Goal: Share content: Share content

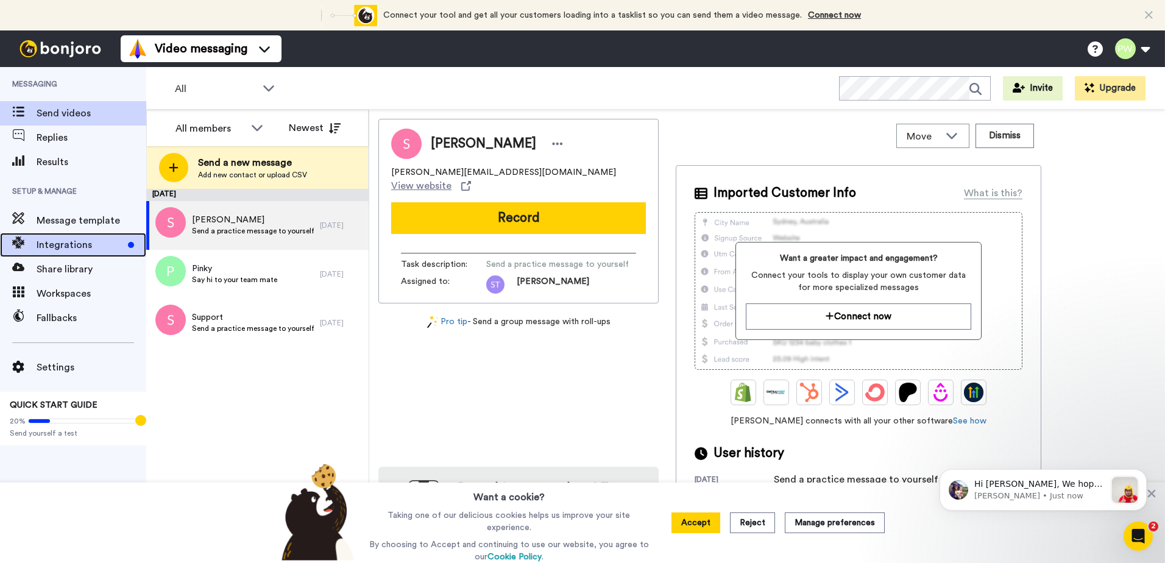
click at [73, 249] on span "Integrations" at bounding box center [80, 245] width 87 height 15
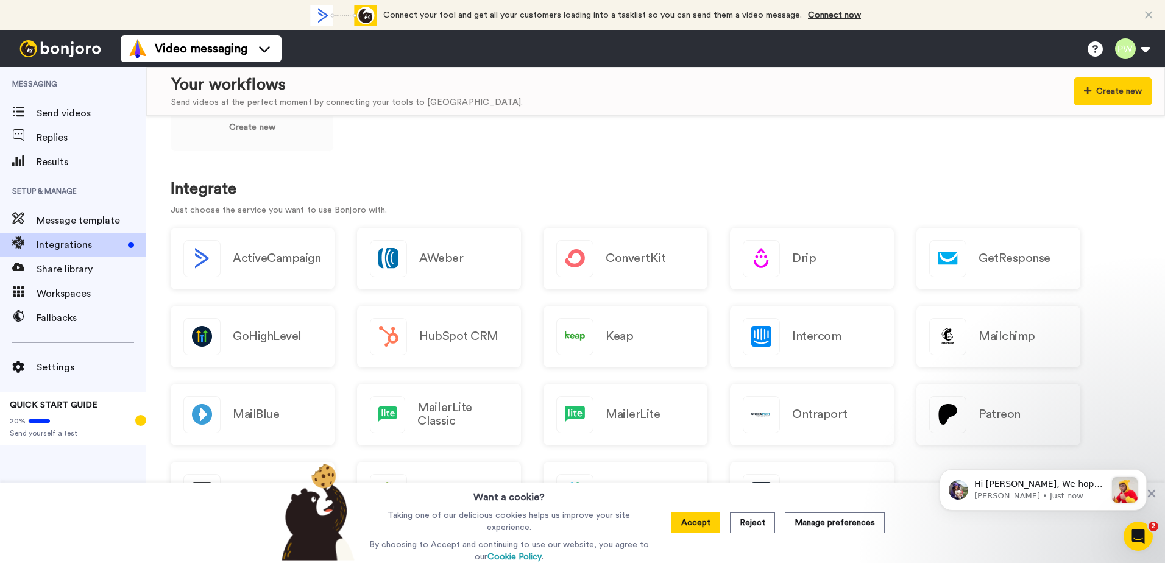
scroll to position [61, 0]
click at [67, 219] on span "Message template" at bounding box center [92, 220] width 110 height 15
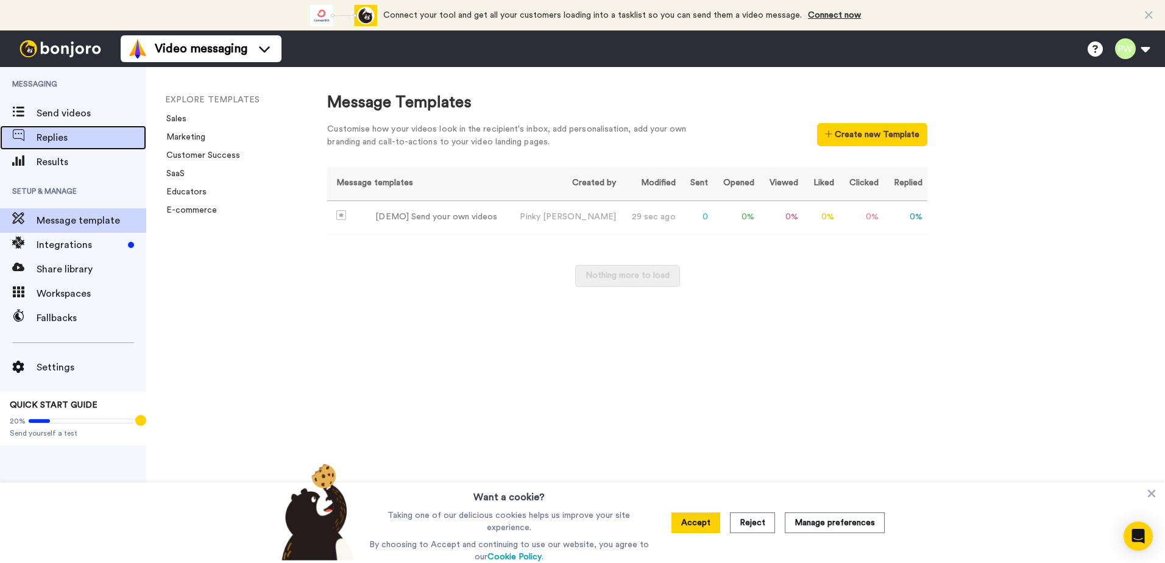
click at [54, 136] on span "Replies" at bounding box center [92, 137] width 110 height 15
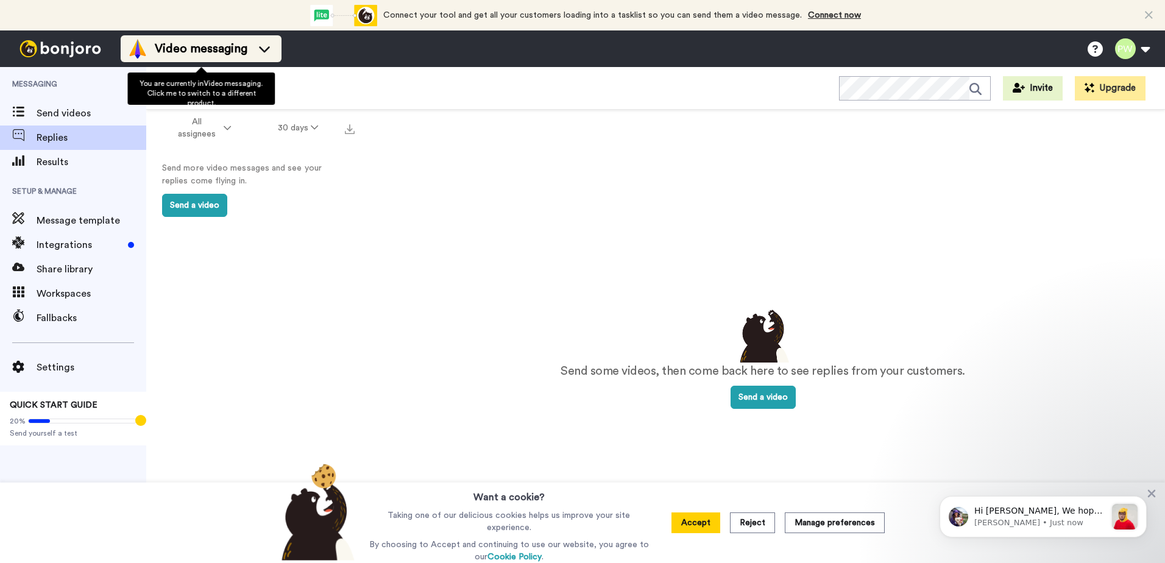
click at [257, 52] on icon at bounding box center [264, 49] width 19 height 12
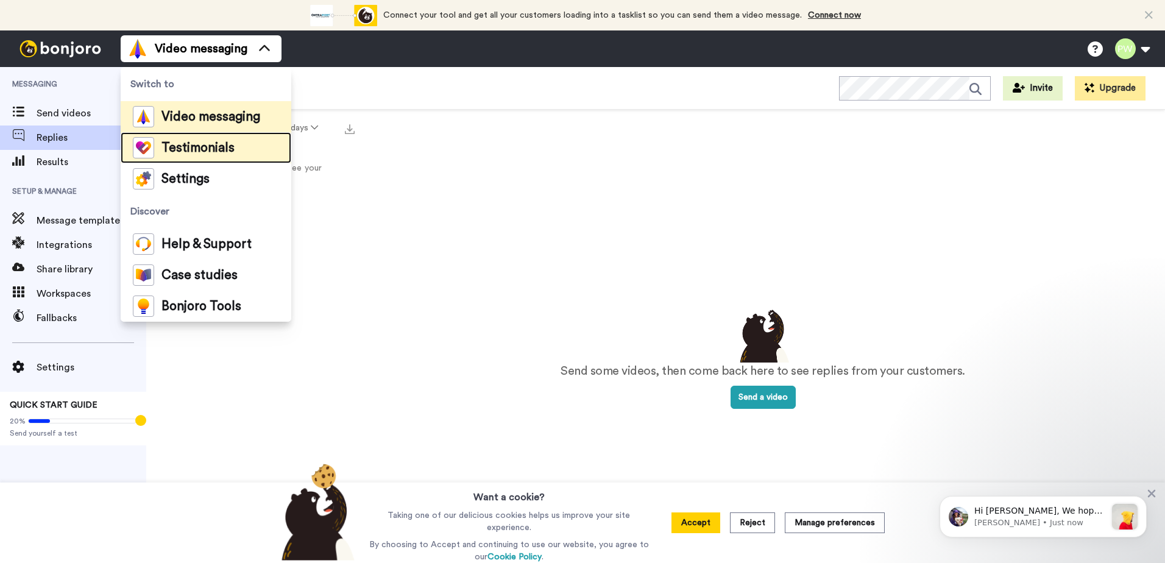
click at [196, 141] on div "Testimonials" at bounding box center [184, 147] width 102 height 21
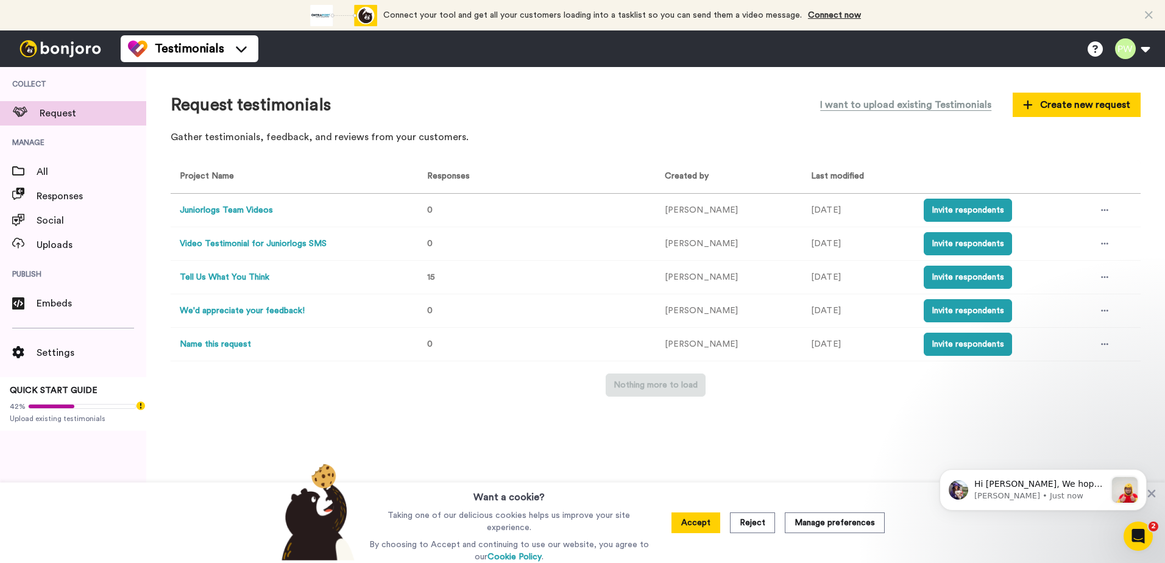
click at [225, 276] on button "Tell Us What You Think" at bounding box center [225, 277] width 90 height 13
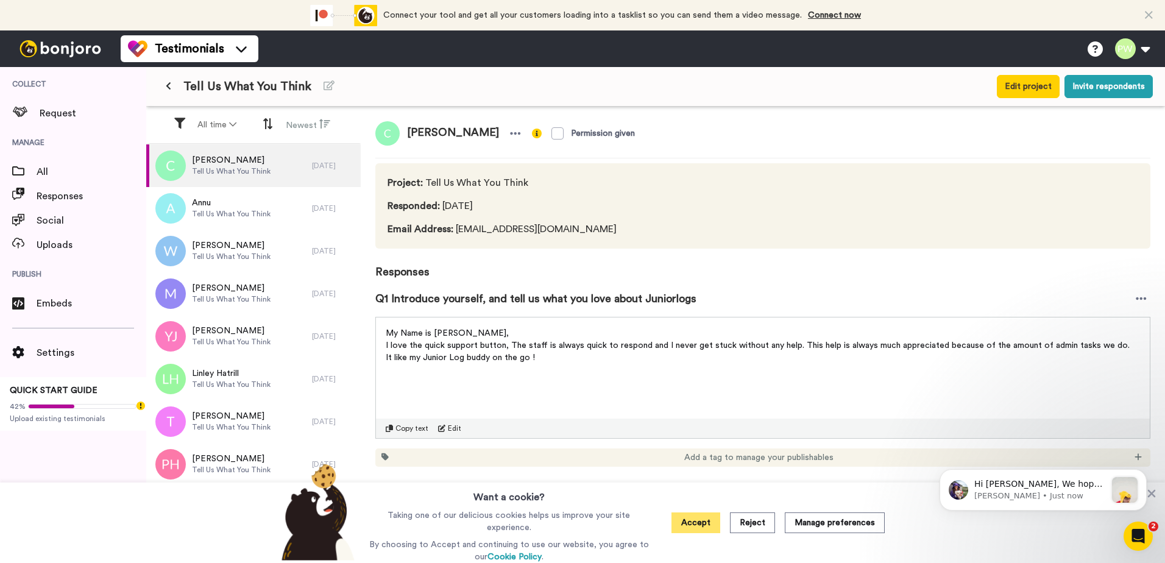
click at [704, 523] on button "Accept" at bounding box center [695, 522] width 49 height 21
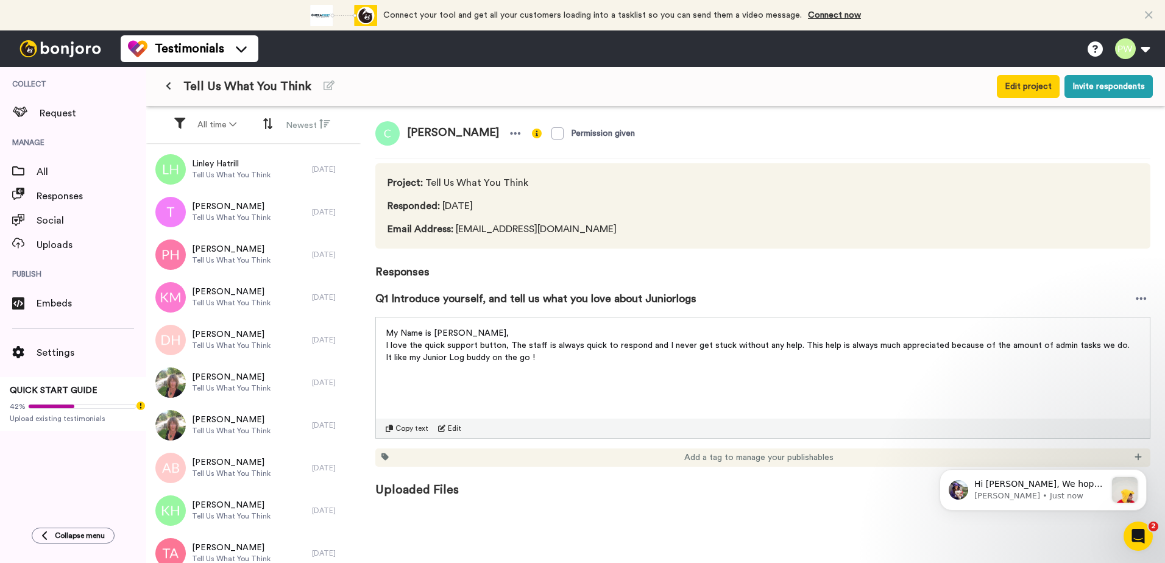
scroll to position [219, 0]
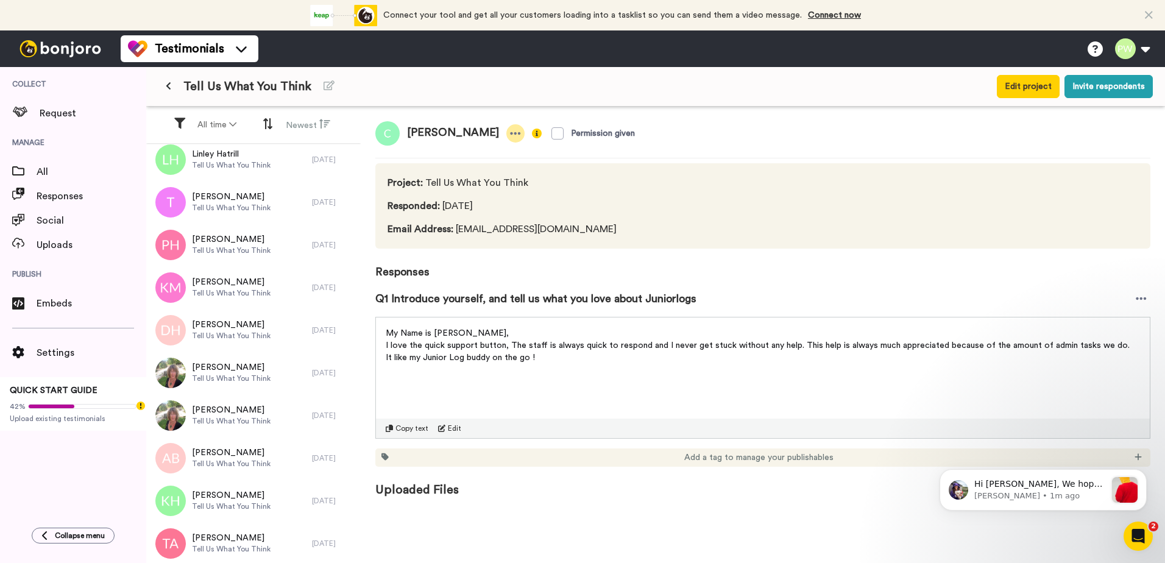
click at [510, 134] on icon at bounding box center [515, 133] width 11 height 12
click at [662, 129] on div "Charlene Permission given" at bounding box center [762, 133] width 775 height 24
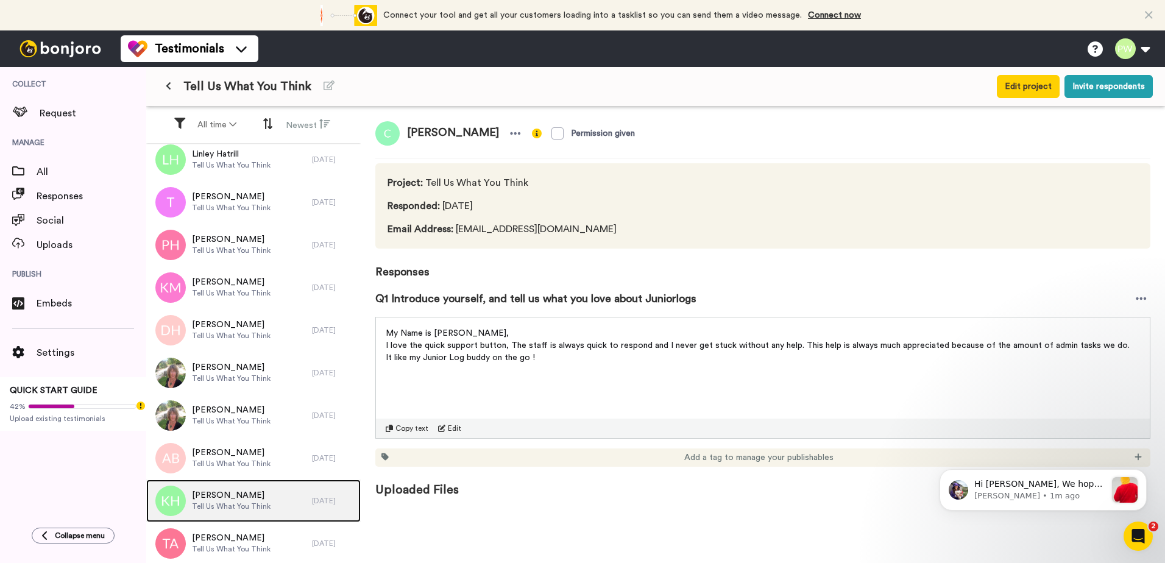
click at [231, 503] on span "Tell Us What You Think" at bounding box center [231, 506] width 79 height 10
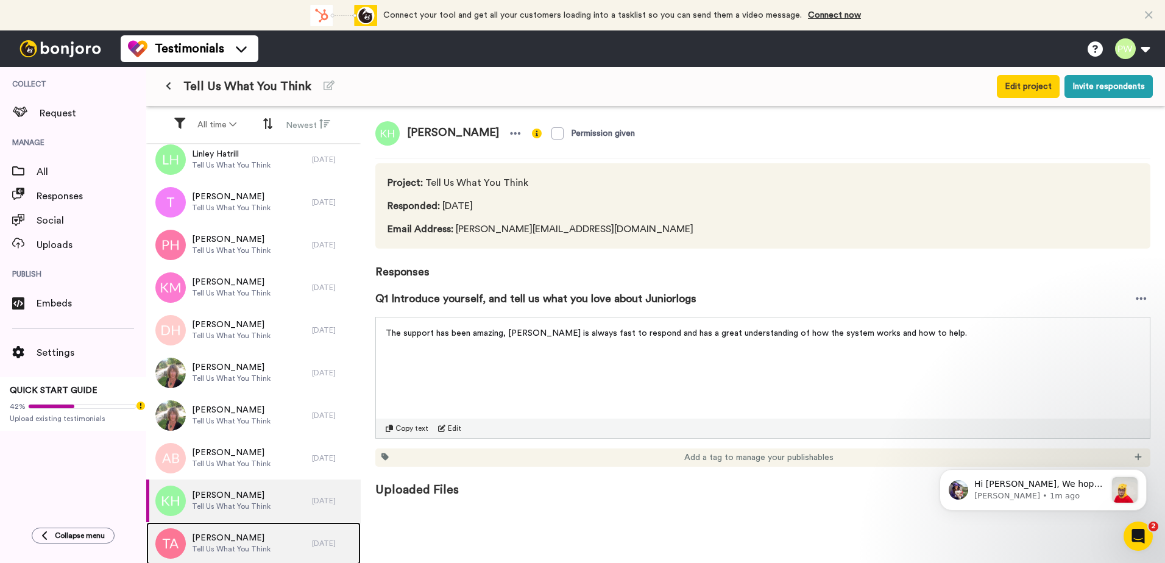
click at [233, 547] on span "Tell Us What You Think" at bounding box center [231, 549] width 79 height 10
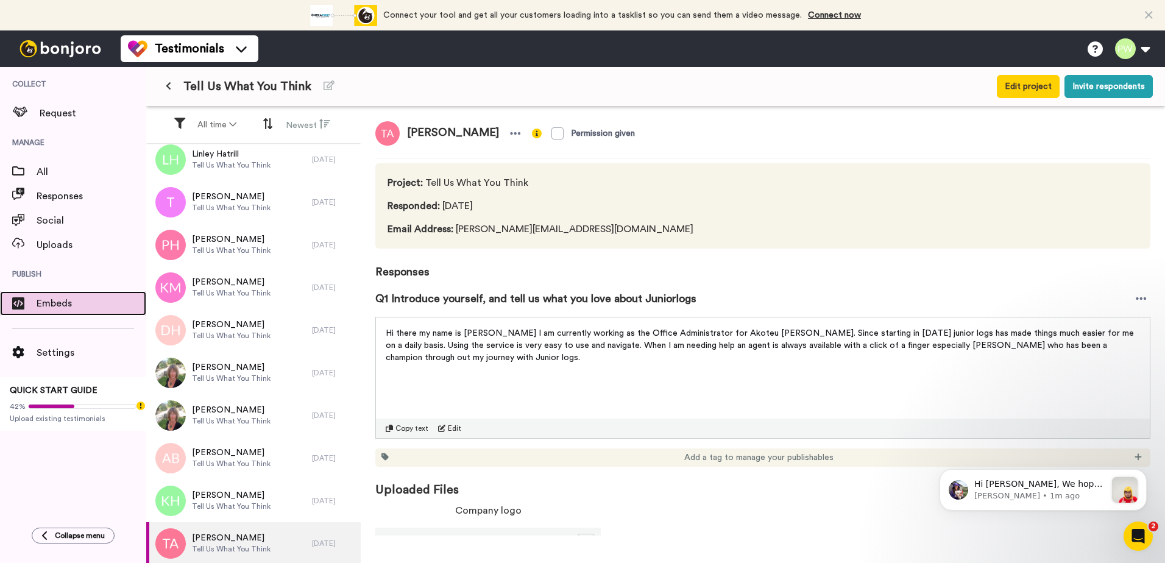
click at [49, 311] on div "Embeds" at bounding box center [73, 303] width 146 height 24
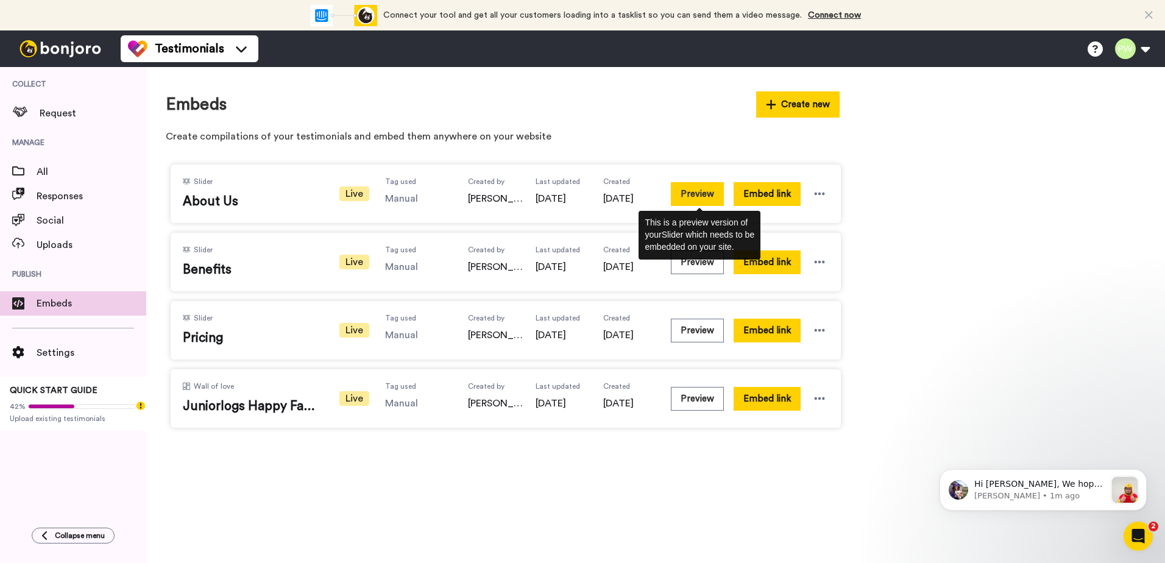
click at [682, 194] on button "Preview" at bounding box center [697, 194] width 53 height 24
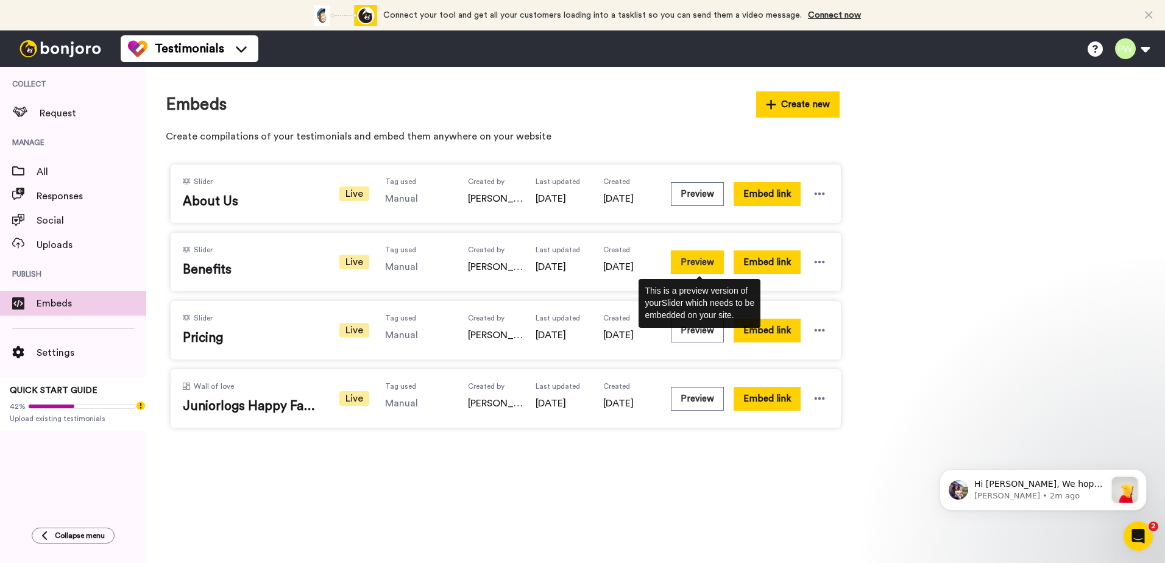
click at [710, 264] on button "Preview" at bounding box center [697, 262] width 53 height 24
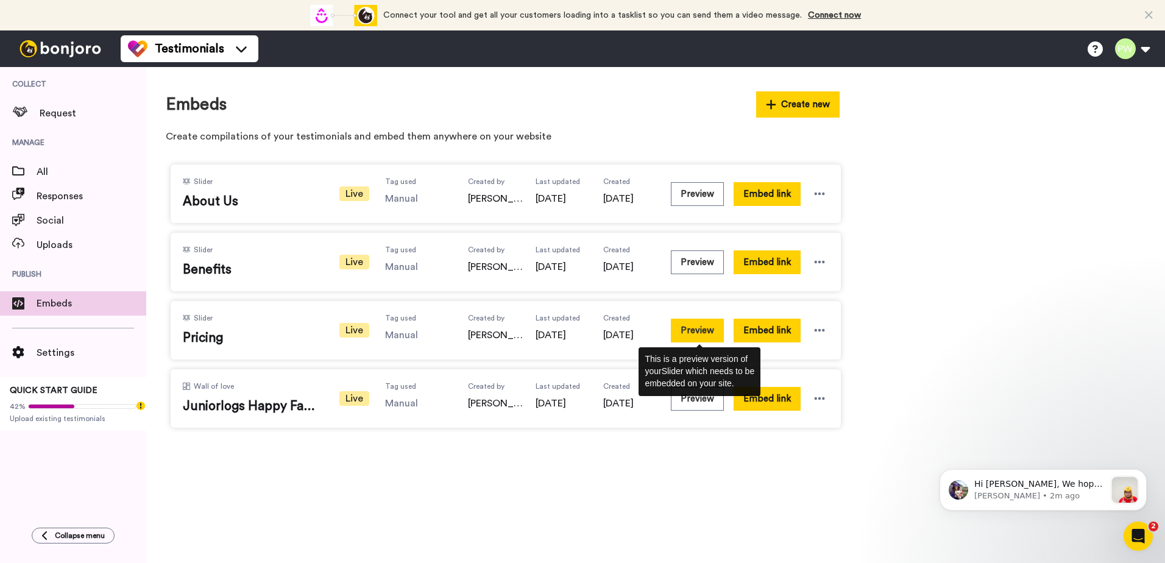
click at [696, 329] on button "Preview" at bounding box center [697, 331] width 53 height 24
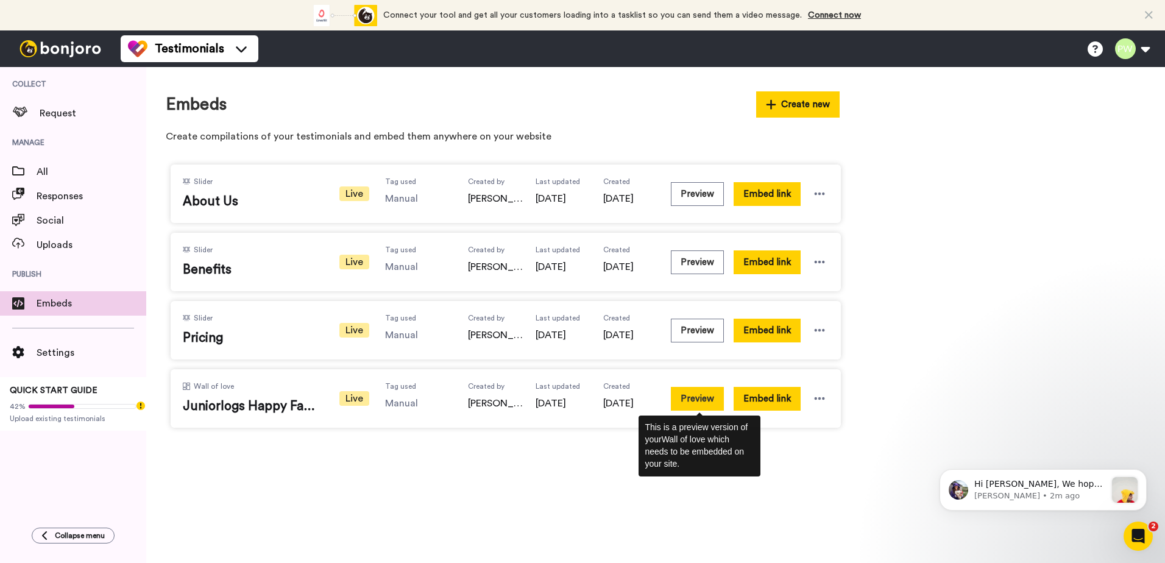
click at [711, 398] on button "Preview" at bounding box center [697, 399] width 53 height 24
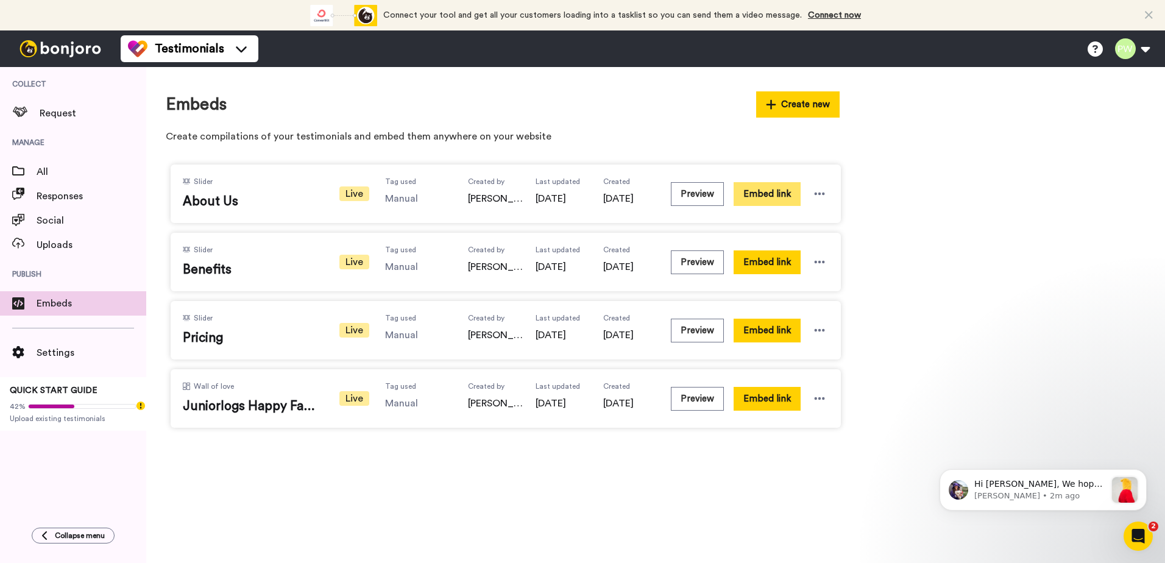
click at [775, 189] on button "Embed link" at bounding box center [767, 194] width 67 height 24
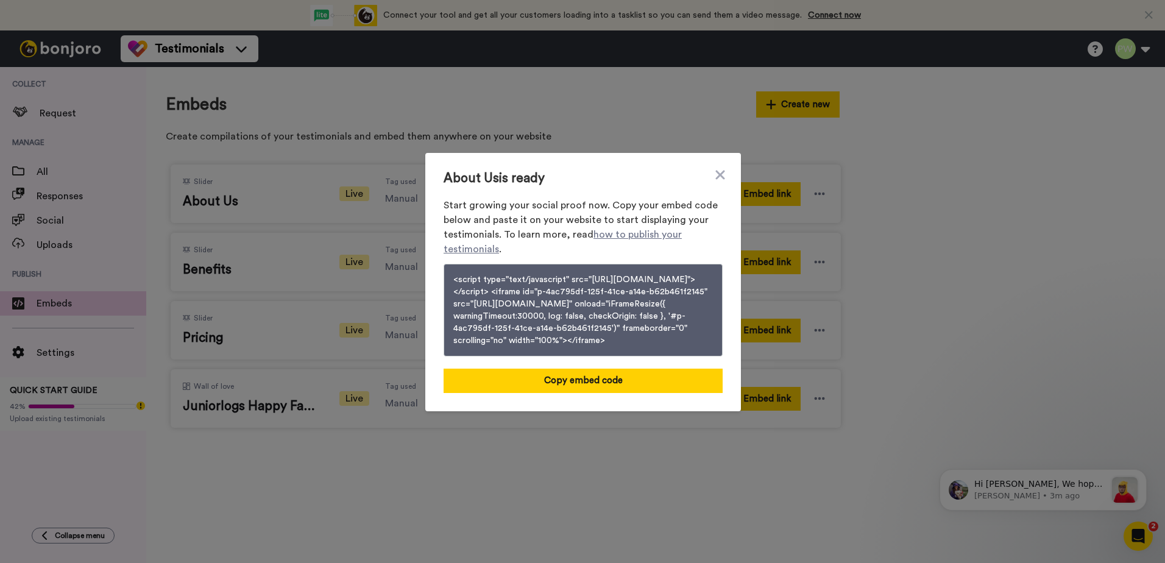
click at [575, 303] on button "<script type="text/javascript" src="https://cdnjs.cloudflare.com/ajax/libs/ifra…" at bounding box center [583, 310] width 279 height 93
click at [593, 153] on div "About Us is ready Start growing your social proof now. Copy your embed code bel…" at bounding box center [583, 282] width 316 height 258
click at [714, 168] on icon at bounding box center [720, 175] width 12 height 15
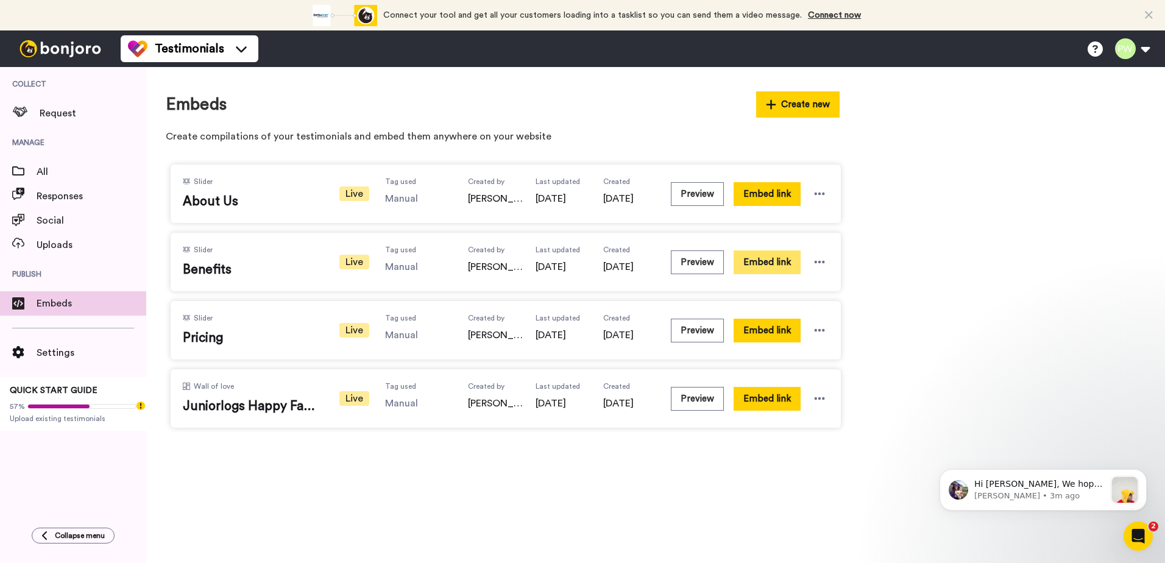
click at [759, 261] on button "Embed link" at bounding box center [767, 262] width 67 height 24
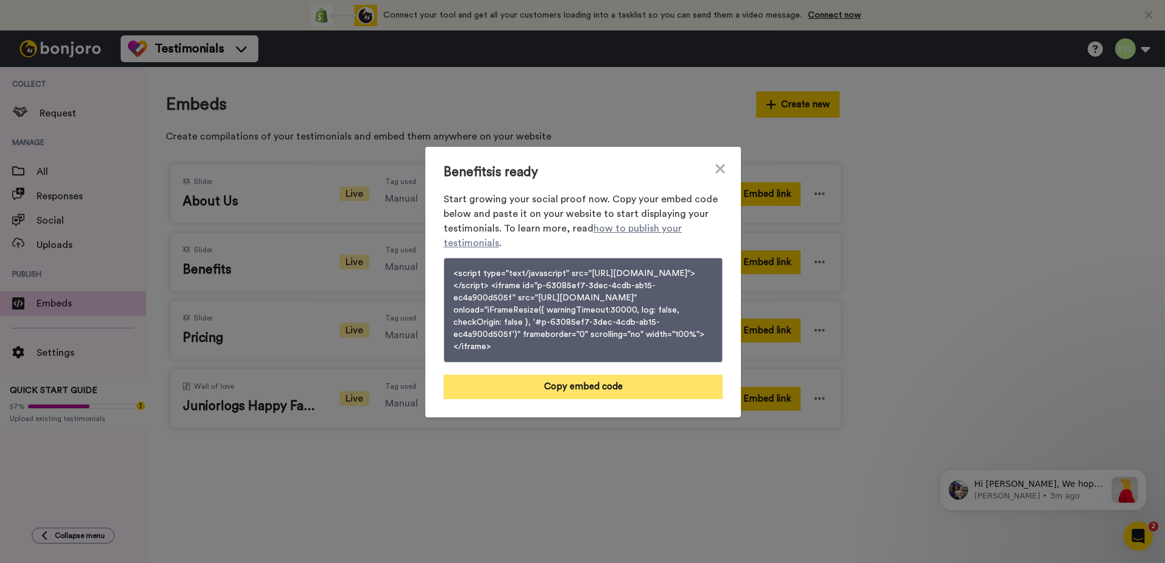
click at [579, 399] on button "Copy embed code" at bounding box center [583, 387] width 279 height 24
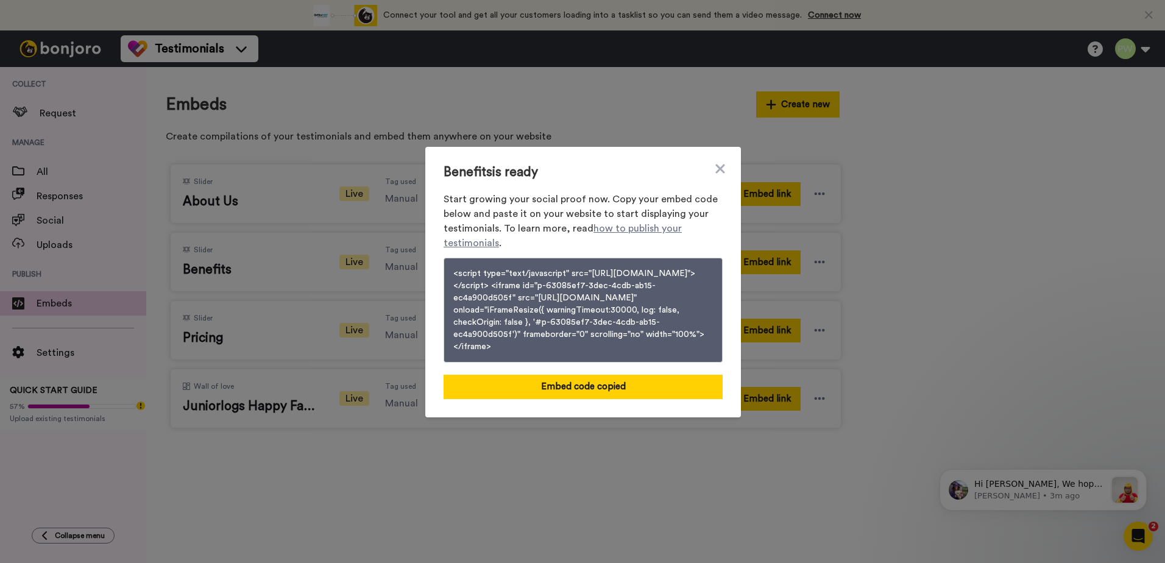
click at [306, 335] on div "Benefits is ready Start growing your social proof now. Copy your embed code bel…" at bounding box center [582, 281] width 1165 height 563
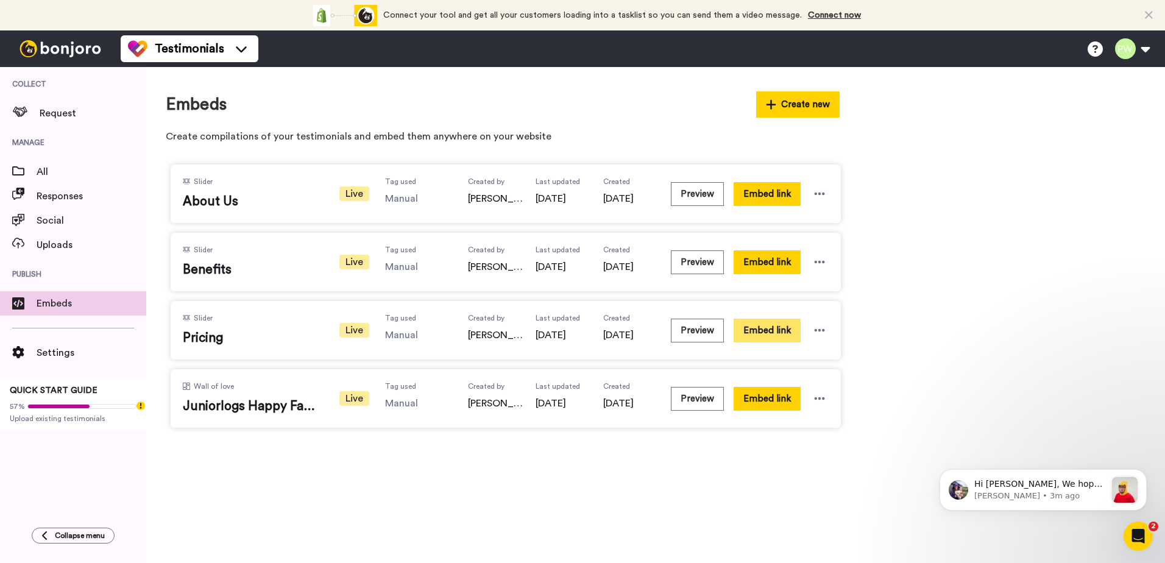
click at [769, 330] on button "Embed link" at bounding box center [767, 331] width 67 height 24
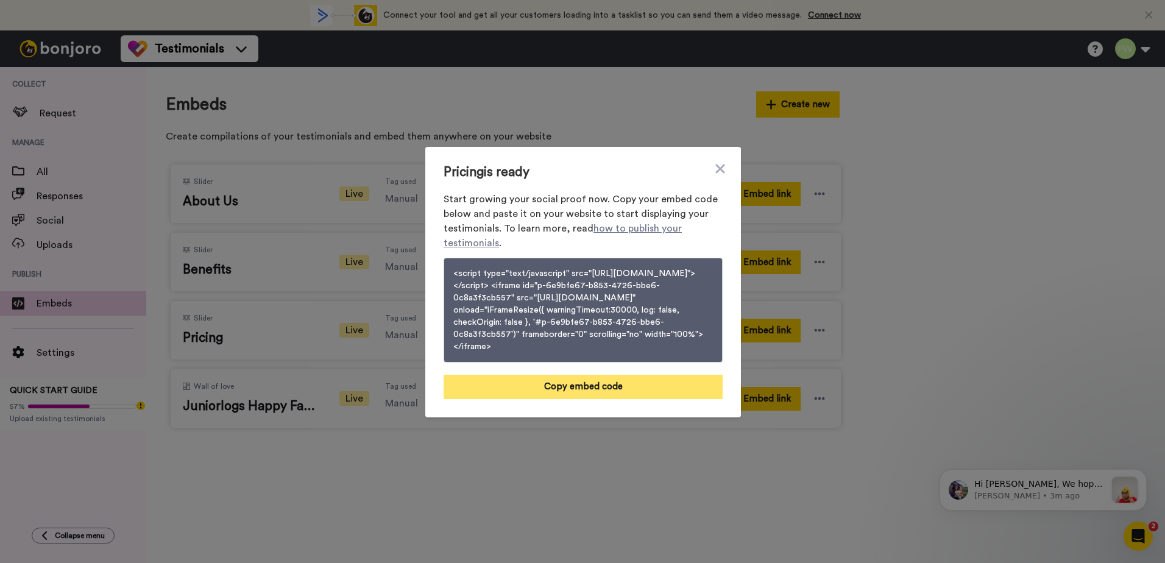
click at [574, 399] on button "Copy embed code" at bounding box center [583, 387] width 279 height 24
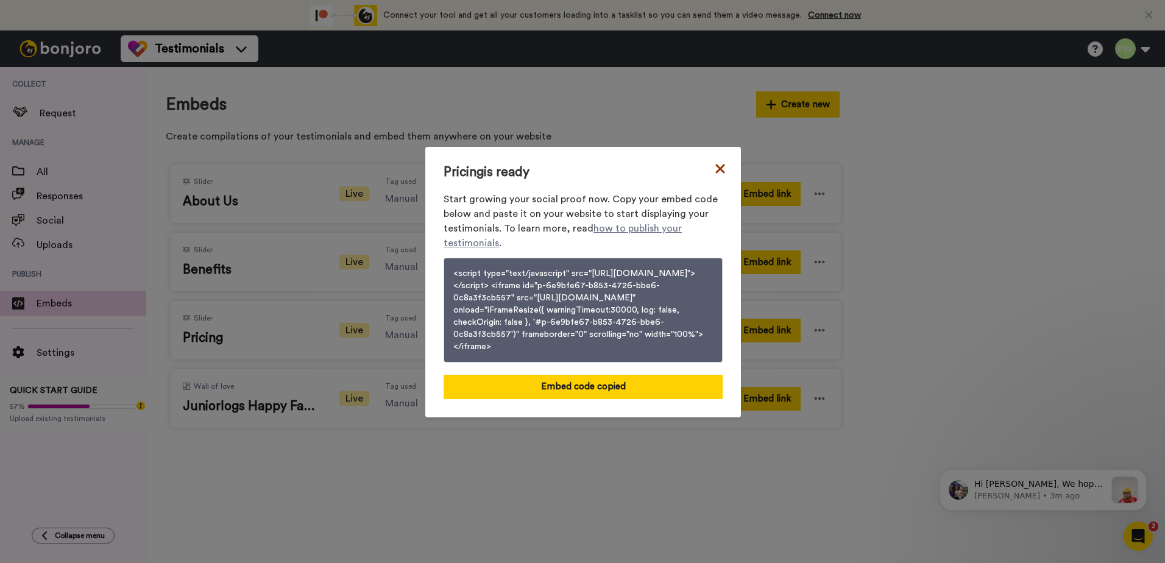
click at [714, 161] on icon at bounding box center [720, 168] width 12 height 15
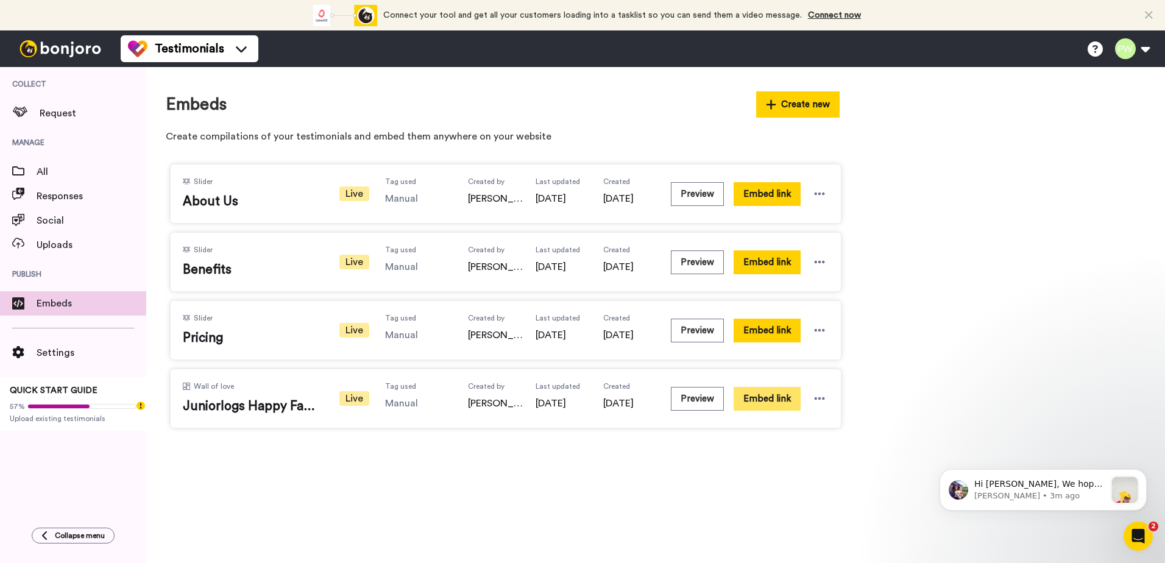
click at [768, 397] on button "Embed link" at bounding box center [767, 399] width 67 height 24
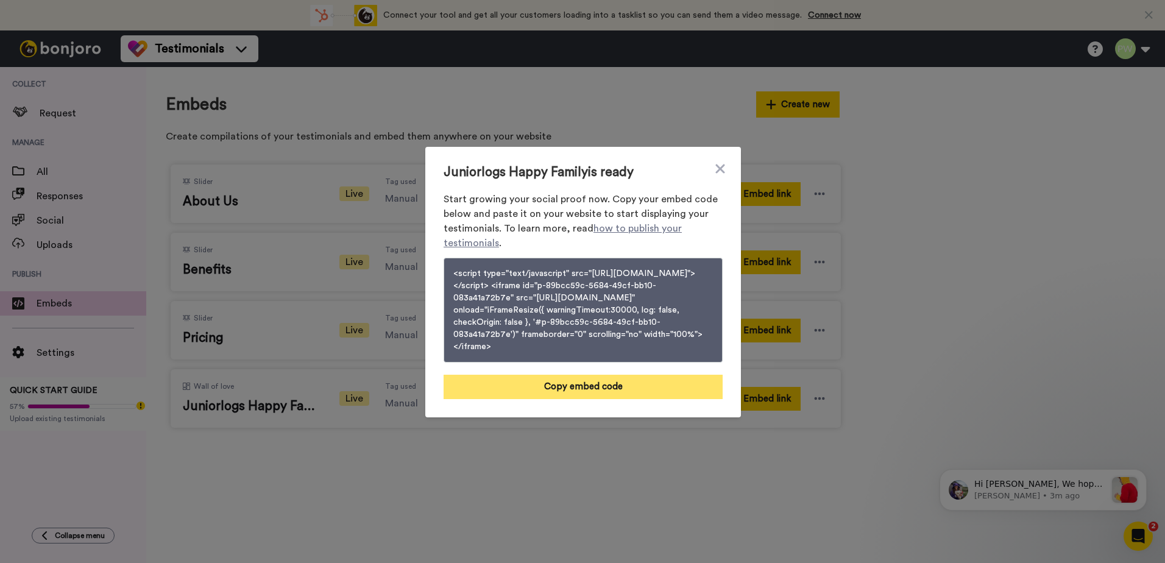
click at [603, 399] on button "Copy embed code" at bounding box center [583, 387] width 279 height 24
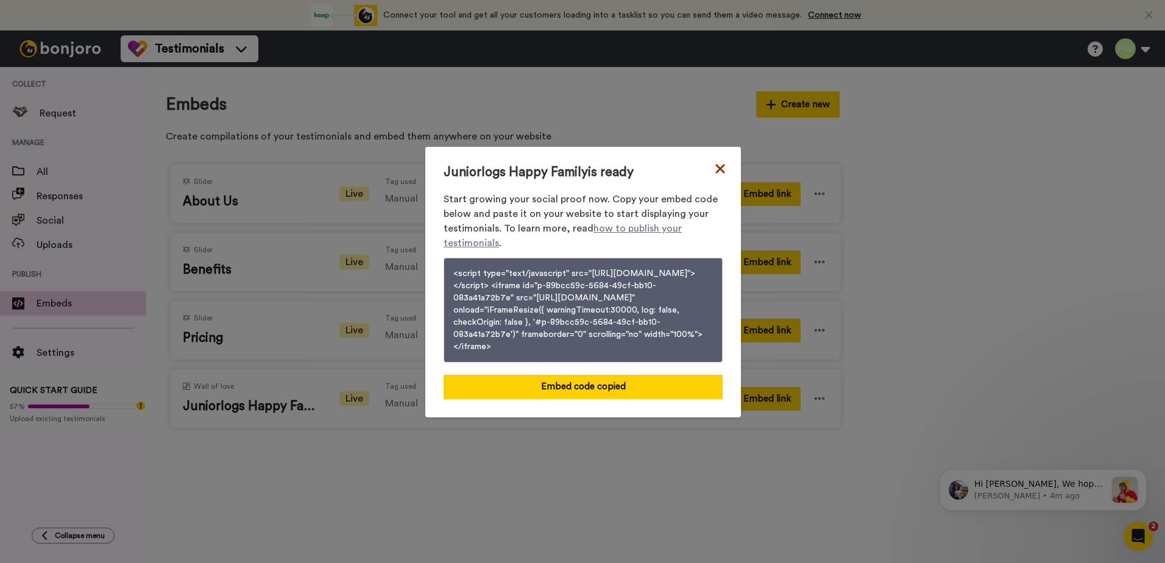
click at [715, 164] on icon at bounding box center [719, 168] width 9 height 9
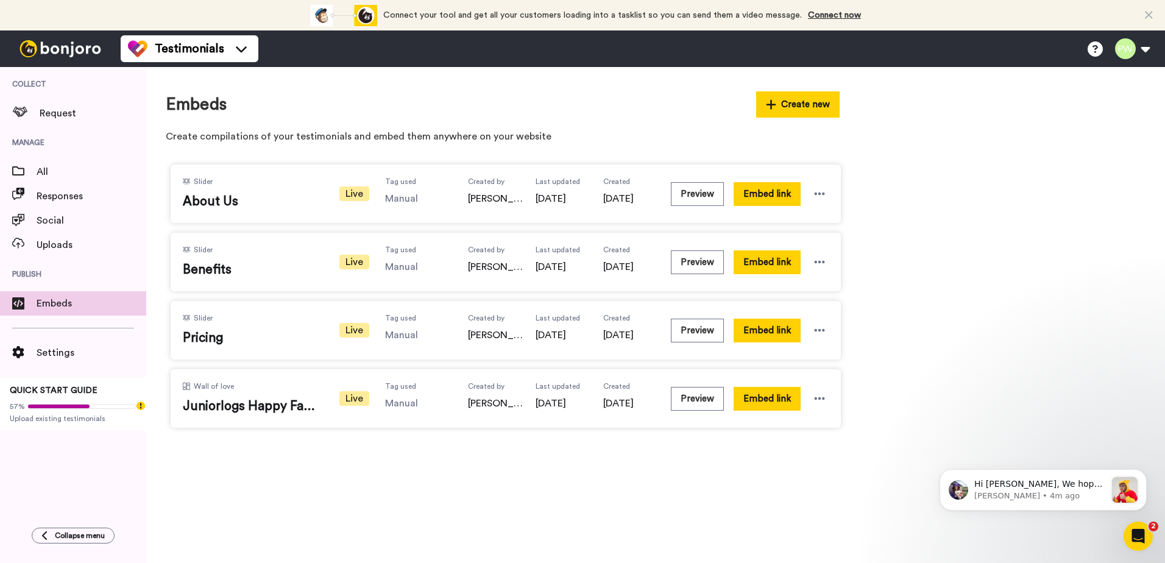
click at [830, 397] on div "Wall of love Juniorlogs Happy Family Live Tag used Manual Created by Abdullah S…" at bounding box center [506, 398] width 670 height 58
click at [821, 399] on icon at bounding box center [819, 398] width 12 height 12
click at [902, 357] on div "Slider About Us Live Tag used Manual Created by Abdullah Sajjad Last updated 1 …" at bounding box center [656, 296] width 980 height 273
click at [822, 394] on icon at bounding box center [819, 398] width 12 height 12
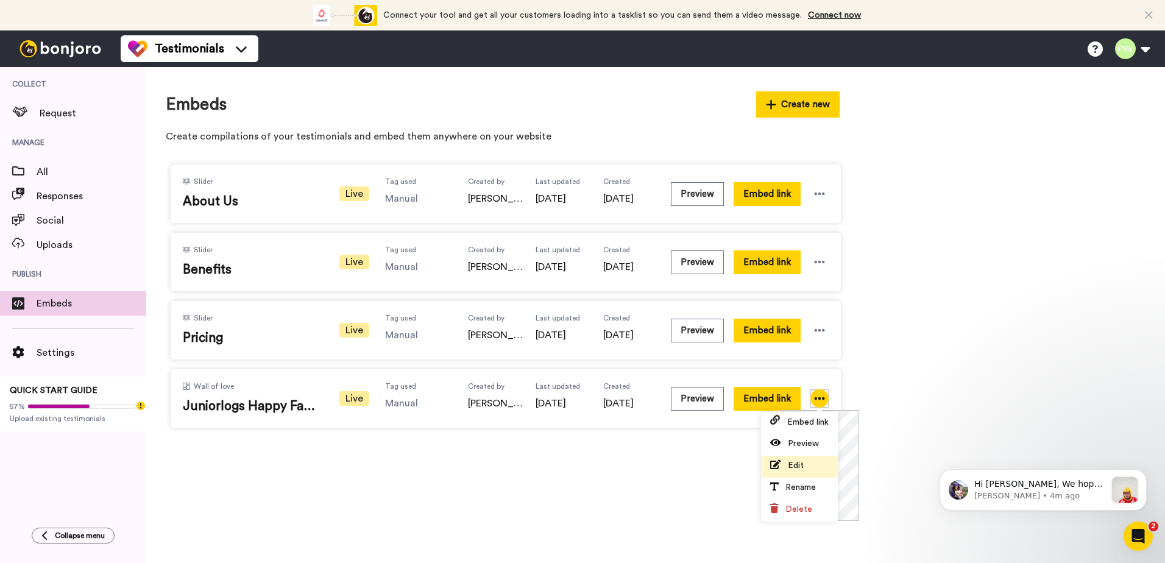
click at [799, 459] on li "Edit" at bounding box center [799, 467] width 77 height 22
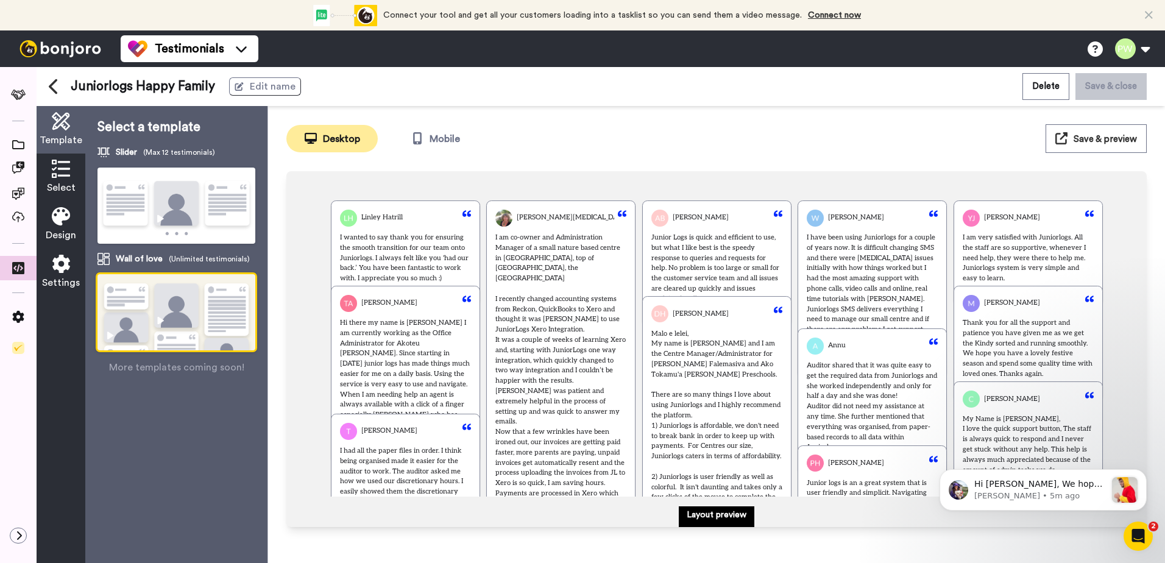
click at [173, 289] on img at bounding box center [176, 328] width 158 height 108
click at [177, 213] on img at bounding box center [176, 206] width 158 height 77
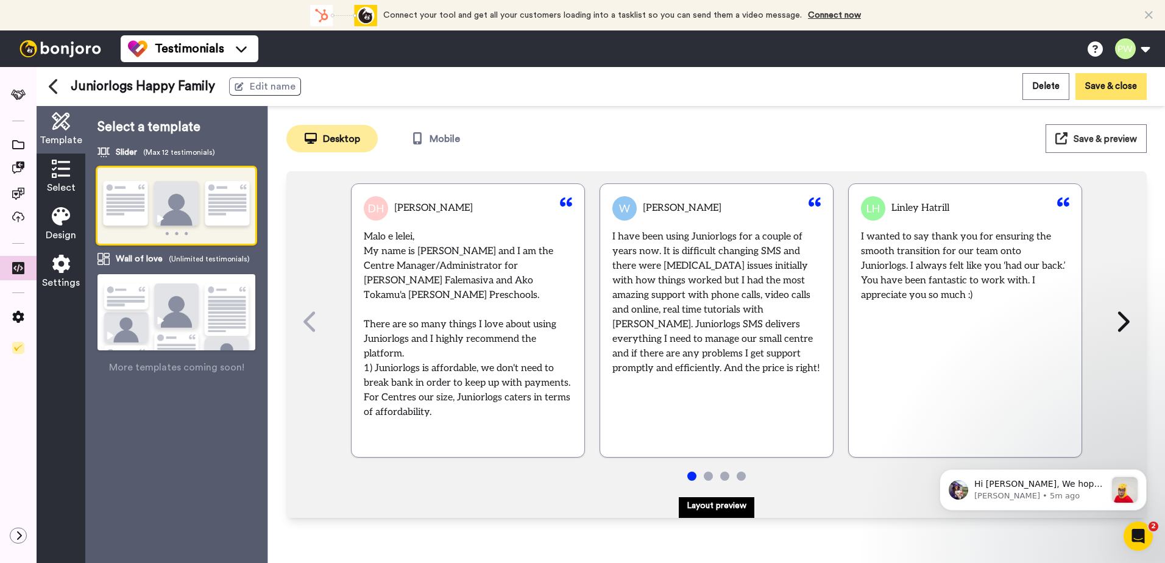
click at [1108, 93] on button "Save & close" at bounding box center [1110, 86] width 71 height 26
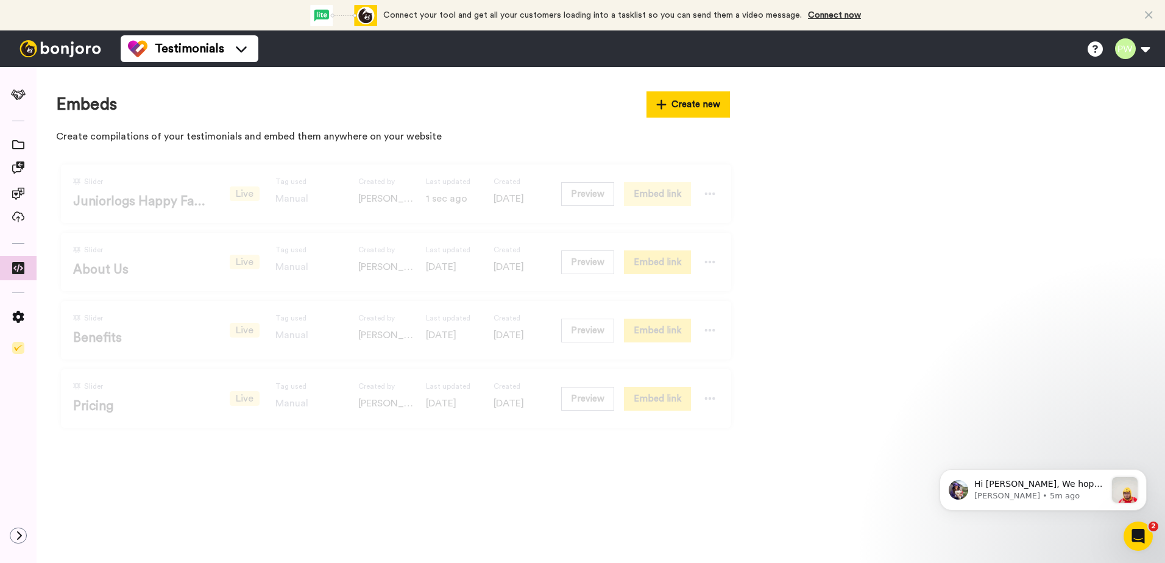
click at [659, 196] on button "Embed link" at bounding box center [657, 194] width 67 height 24
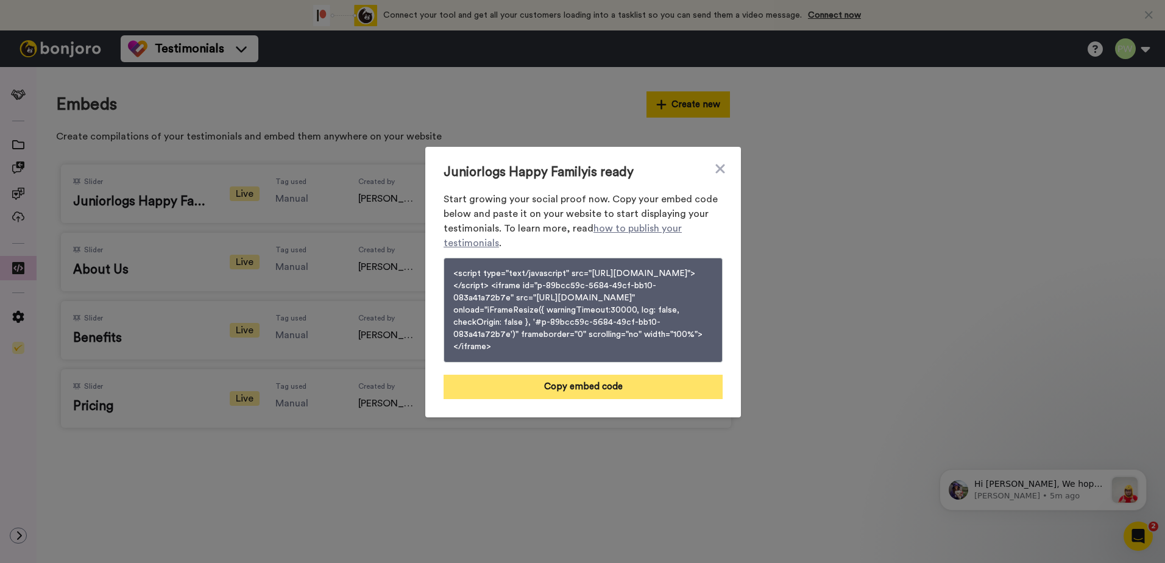
click at [570, 395] on button "Copy embed code" at bounding box center [583, 387] width 279 height 24
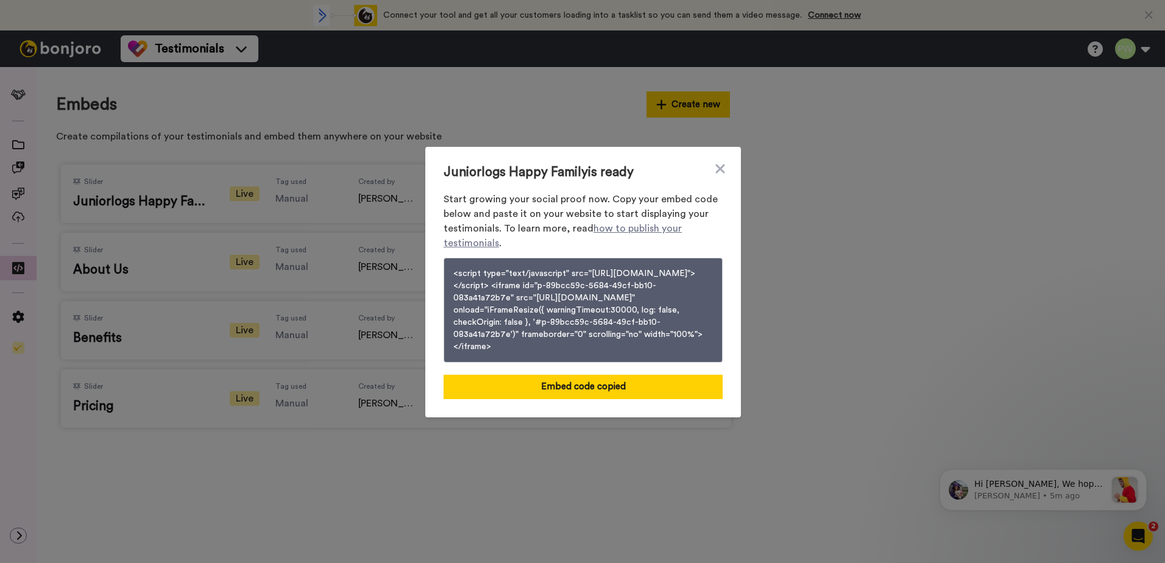
click at [225, 458] on div "Juniorlogs Happy Family is ready Start growing your social proof now. Copy your…" at bounding box center [582, 281] width 1165 height 563
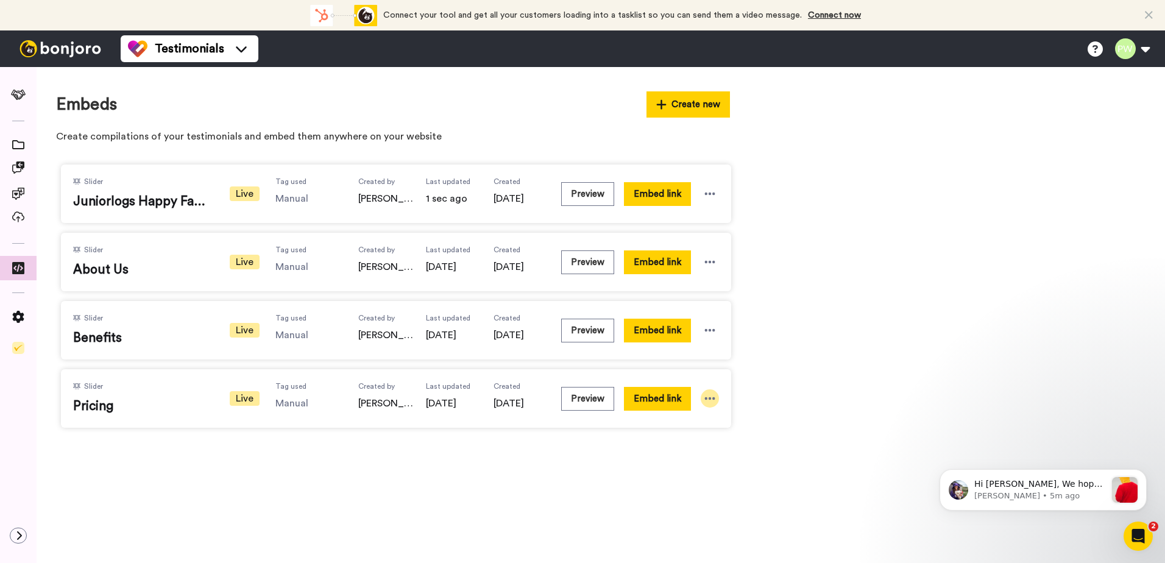
click at [707, 398] on icon at bounding box center [710, 398] width 10 height 2
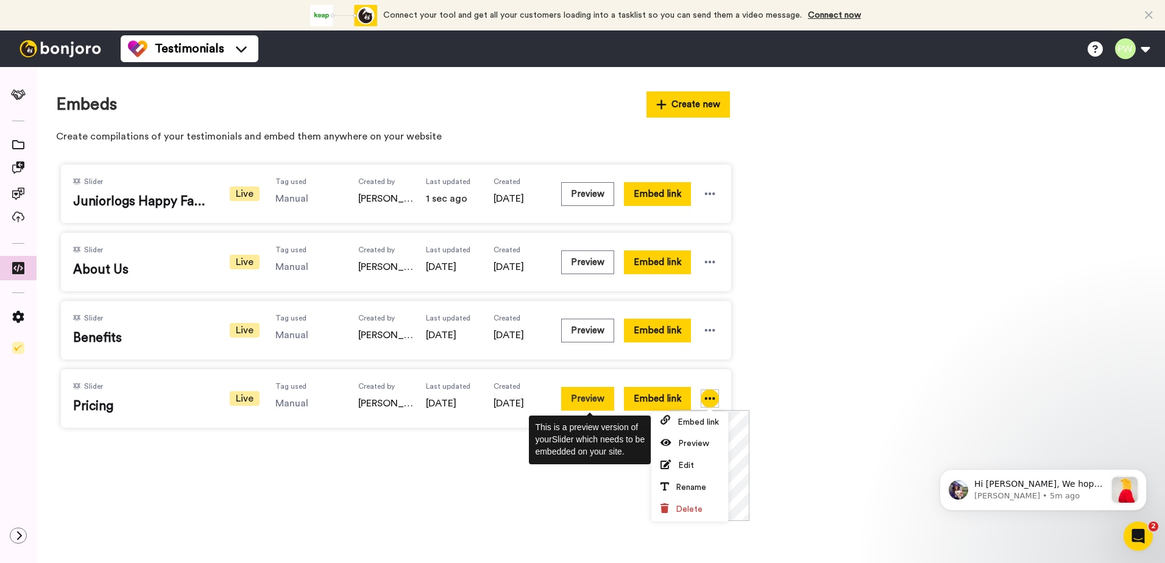
click at [572, 403] on button "Preview" at bounding box center [587, 399] width 53 height 24
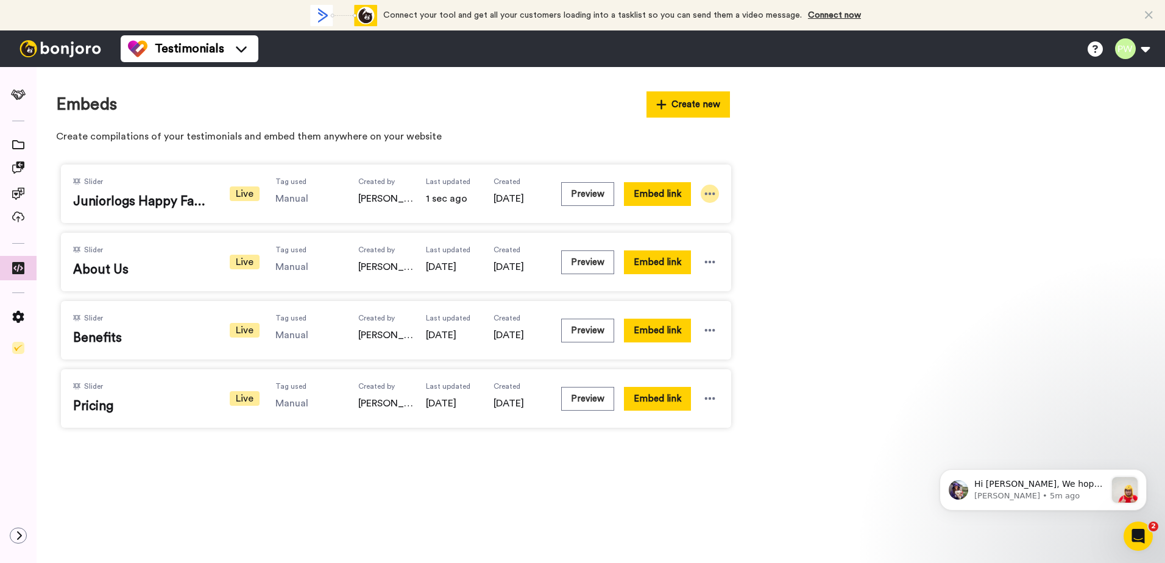
click at [709, 196] on icon at bounding box center [710, 194] width 12 height 12
click at [856, 194] on div "Slider Juniorlogs Happy Family Live Tag used Manual Created by Abdullah Sajjad …" at bounding box center [600, 296] width 1089 height 273
click at [23, 165] on icon at bounding box center [18, 167] width 12 height 12
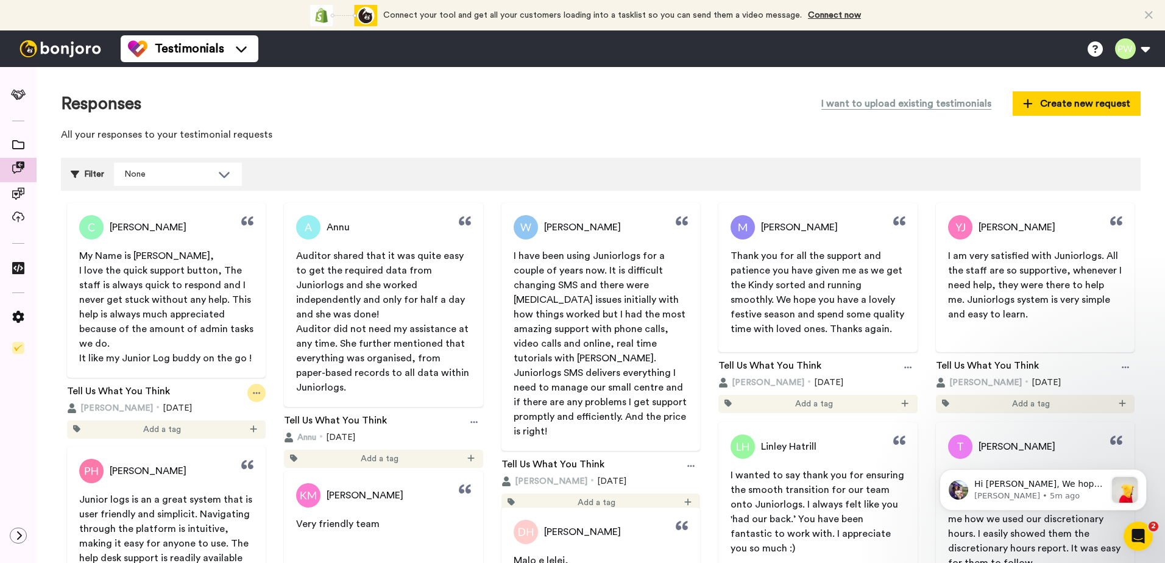
click at [253, 392] on icon at bounding box center [256, 393] width 7 height 9
click at [244, 412] on span "Edit" at bounding box center [246, 415] width 16 height 12
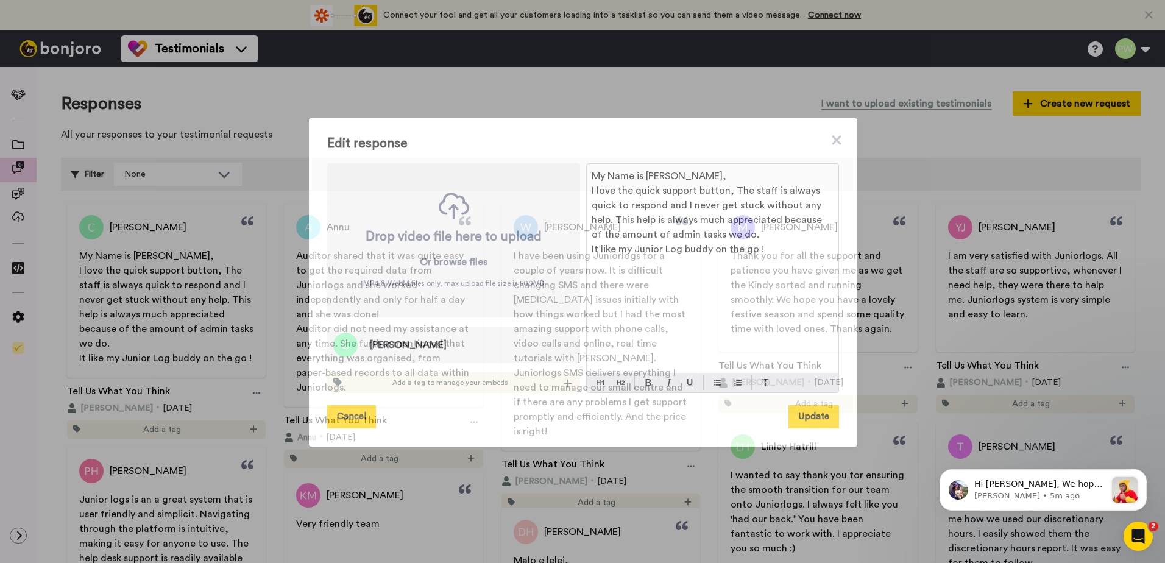
click at [356, 411] on button "Cancel" at bounding box center [351, 416] width 49 height 23
